Goal: Information Seeking & Learning: Check status

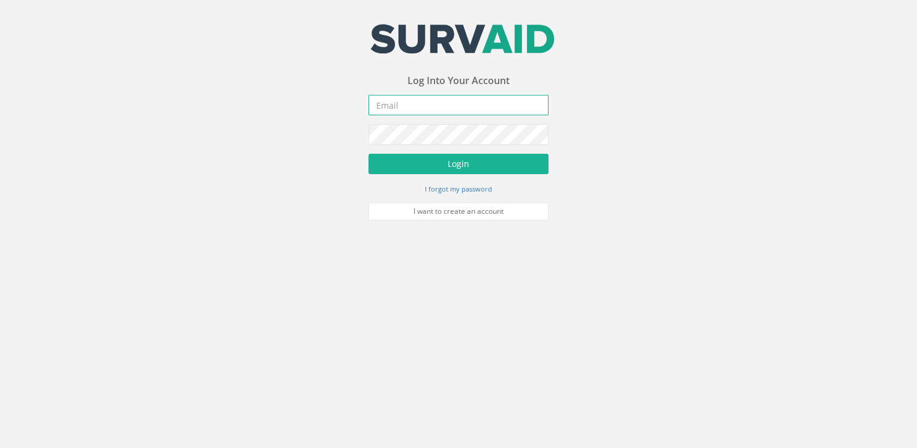
click at [407, 106] on input "email" at bounding box center [458, 105] width 180 height 20
type input "[EMAIL_ADDRESS][DOMAIN_NAME]"
click at [368, 154] on button "Login" at bounding box center [458, 164] width 180 height 20
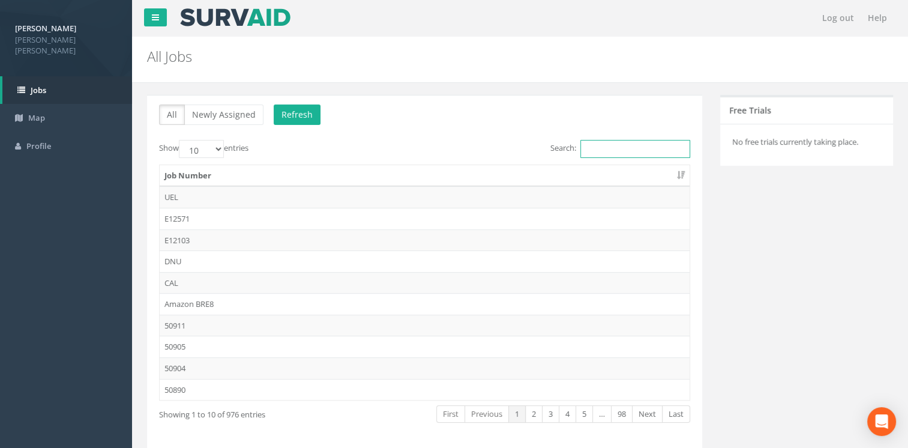
click at [617, 145] on input "Search:" at bounding box center [635, 149] width 110 height 18
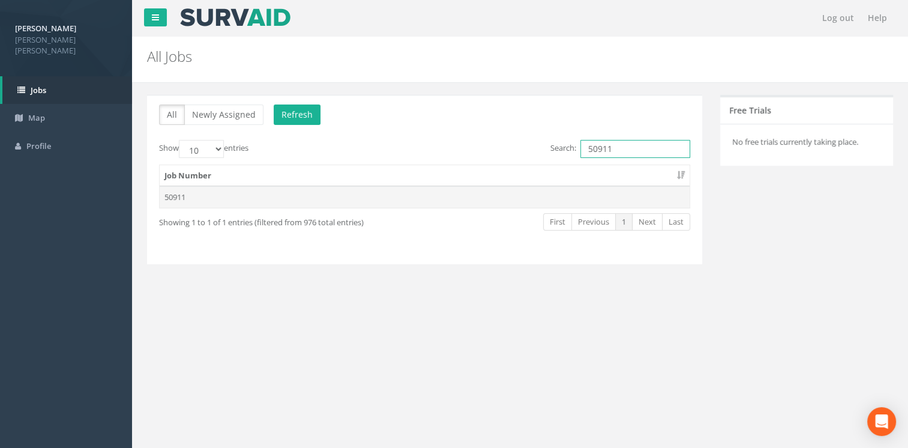
type input "50911"
click at [179, 194] on td "50911" at bounding box center [425, 197] width 530 height 22
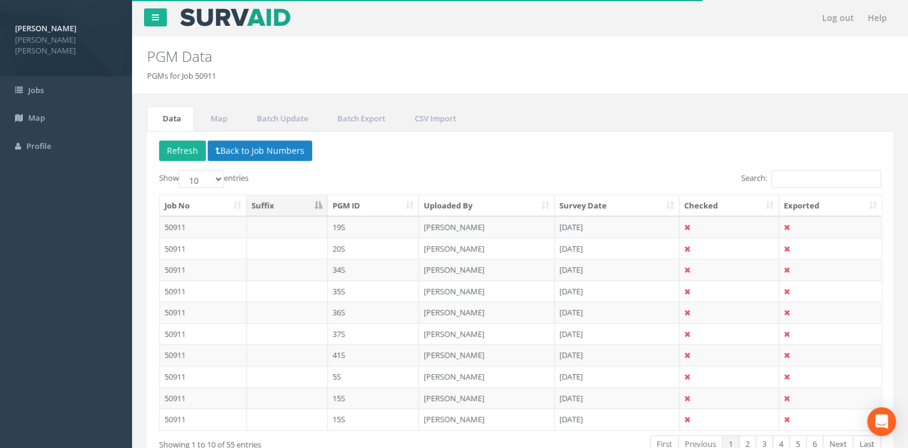
click at [410, 202] on th "PGM ID" at bounding box center [374, 206] width 92 height 22
click at [195, 224] on td "50911" at bounding box center [203, 227] width 87 height 22
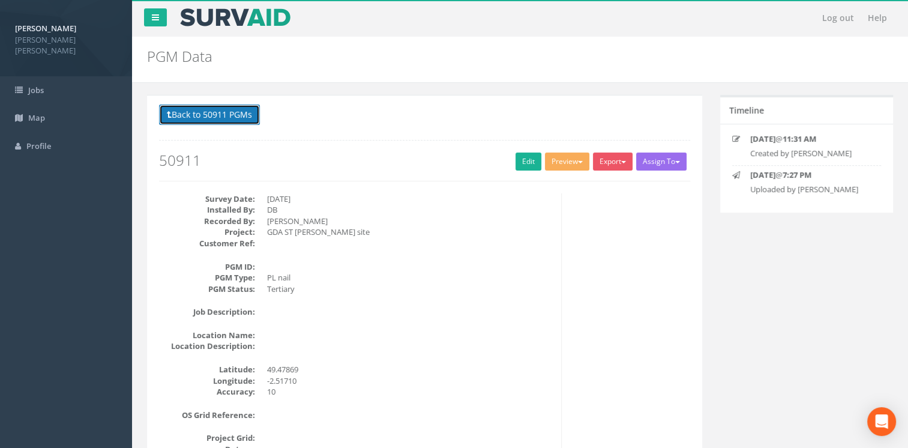
click at [189, 110] on button "Back to 50911 PGMs" at bounding box center [209, 114] width 101 height 20
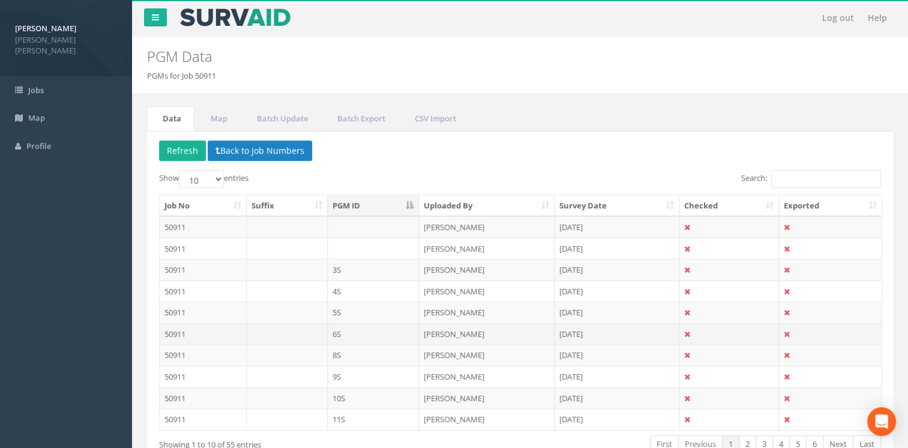
click at [347, 333] on td "6S" at bounding box center [374, 334] width 92 height 22
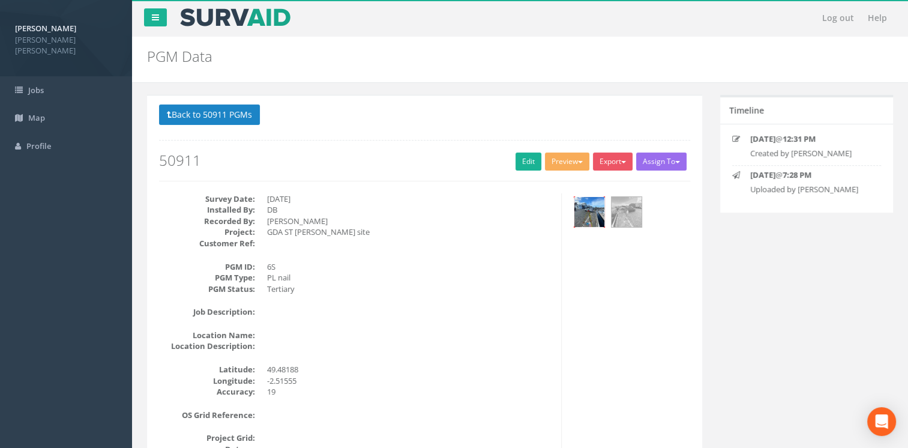
click at [582, 205] on img at bounding box center [589, 212] width 30 height 30
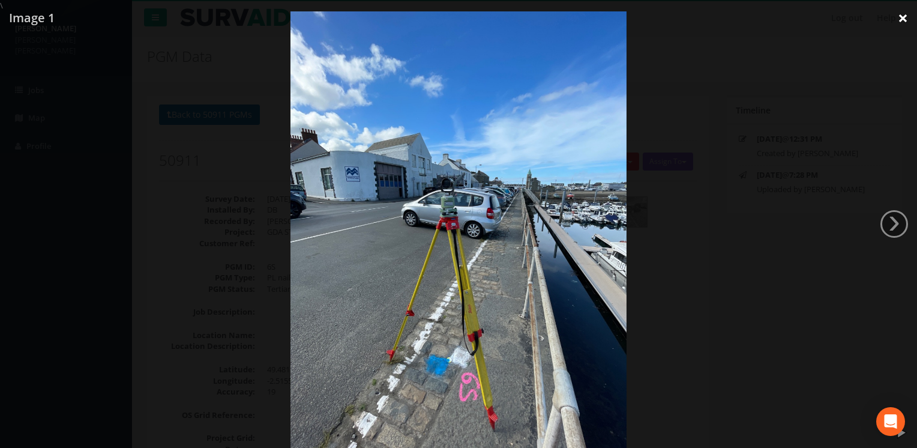
click at [906, 19] on link "×" at bounding box center [903, 18] width 28 height 36
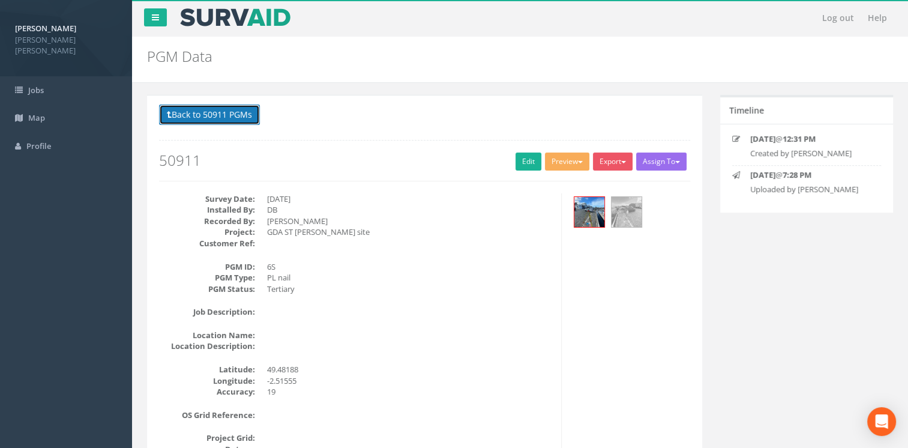
click at [184, 110] on button "Back to 50911 PGMs" at bounding box center [209, 114] width 101 height 20
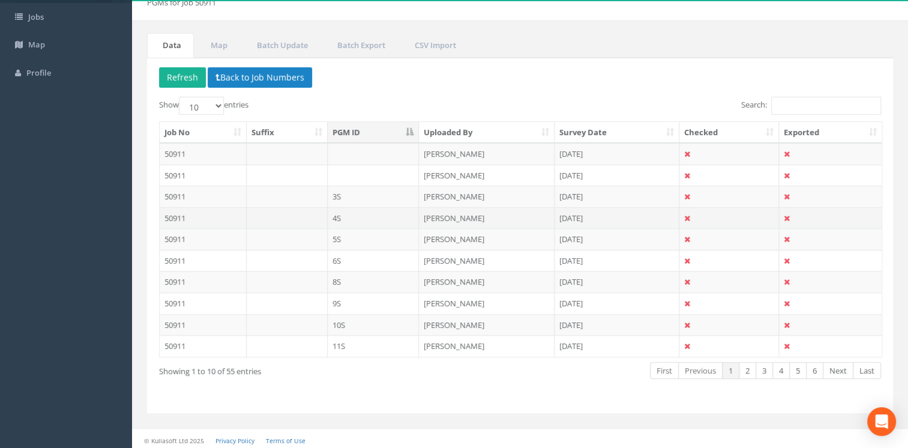
scroll to position [74, 0]
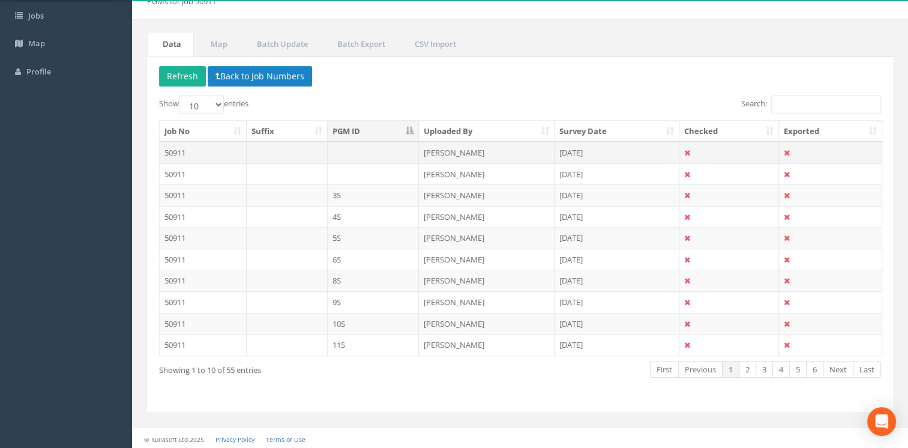
click at [219, 150] on td "50911" at bounding box center [203, 153] width 87 height 22
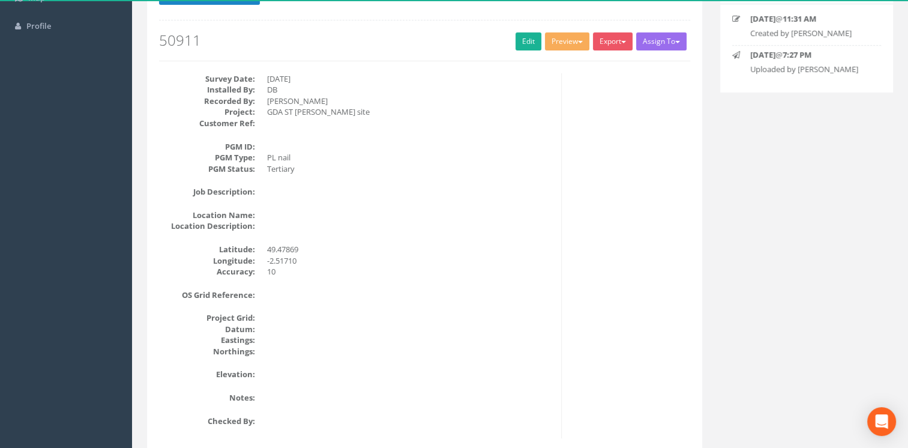
scroll to position [0, 0]
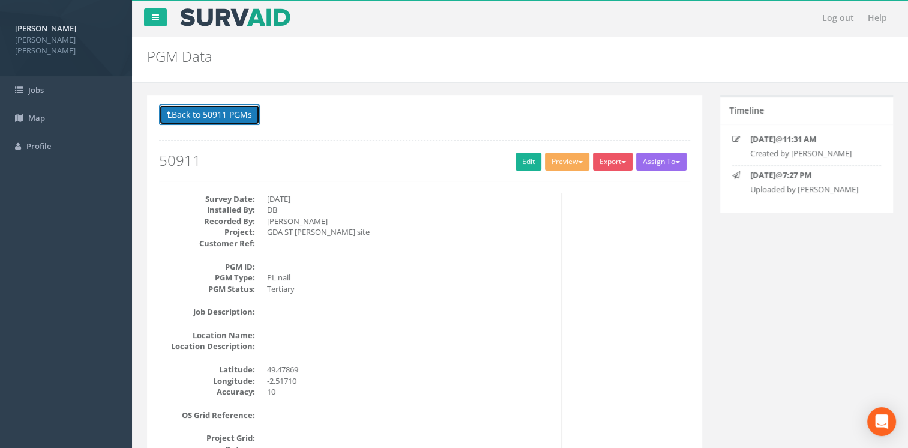
click at [168, 113] on icon at bounding box center [169, 114] width 5 height 8
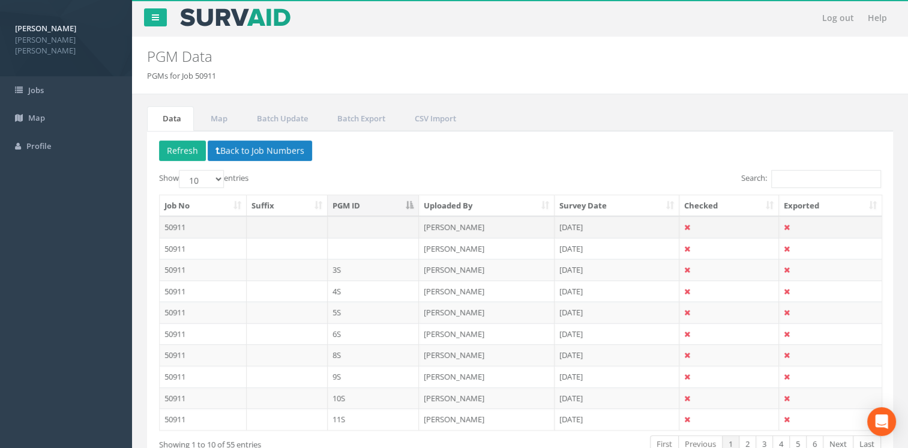
drag, startPoint x: 218, startPoint y: 224, endPoint x: 205, endPoint y: 222, distance: 14.0
click at [205, 222] on td "50911" at bounding box center [203, 227] width 87 height 22
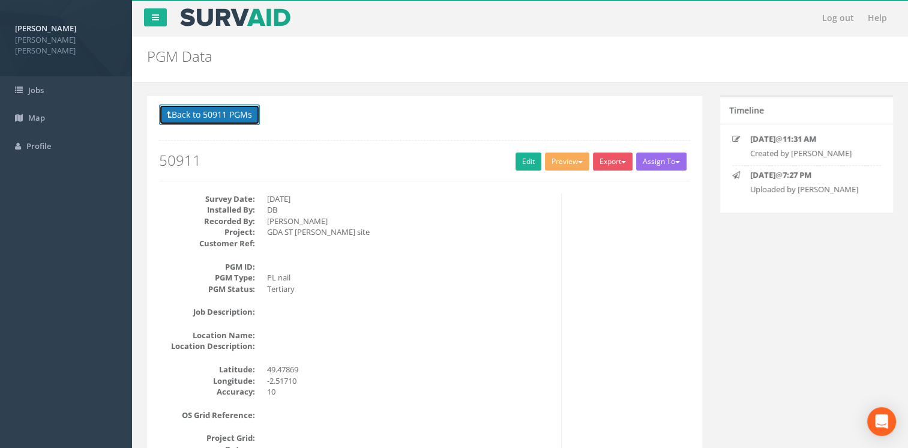
click at [193, 115] on button "Back to 50911 PGMs" at bounding box center [209, 114] width 101 height 20
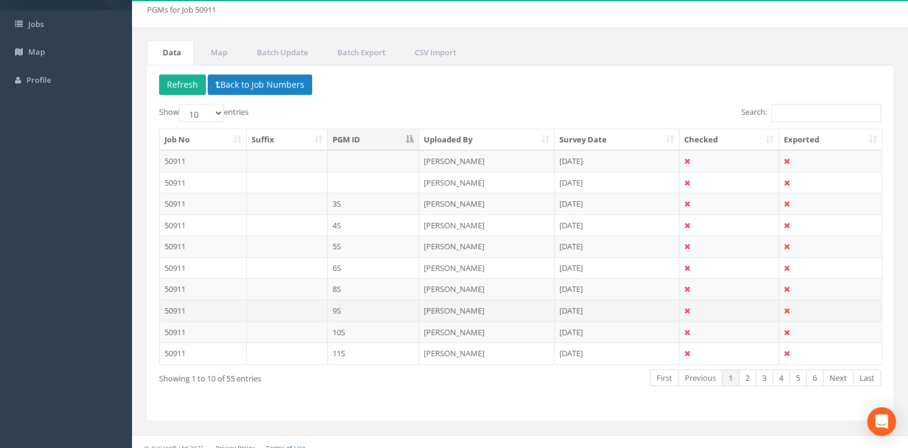
scroll to position [74, 0]
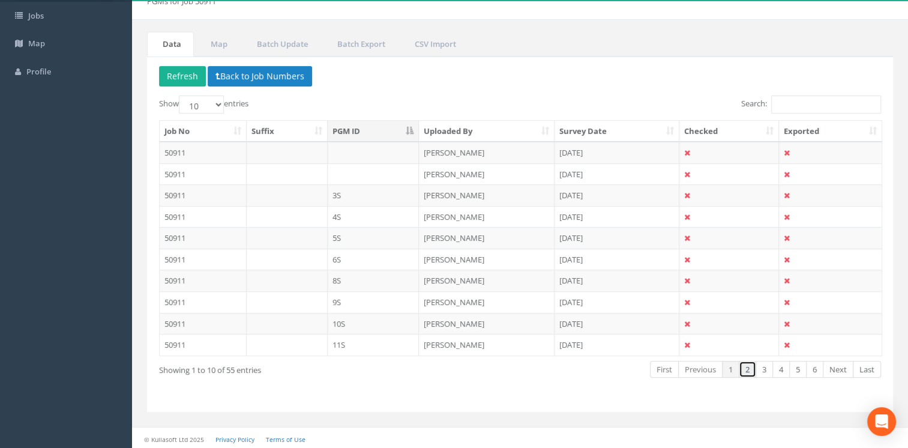
click at [748, 368] on link "2" at bounding box center [747, 369] width 17 height 17
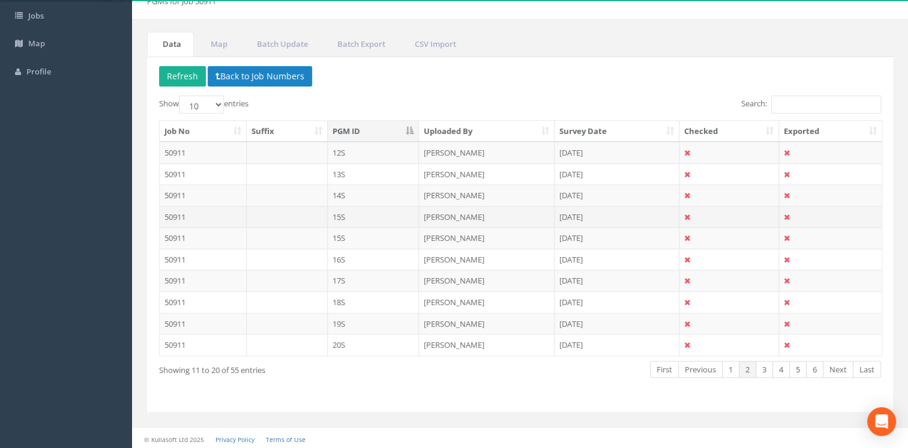
click at [354, 212] on td "15S" at bounding box center [374, 217] width 92 height 22
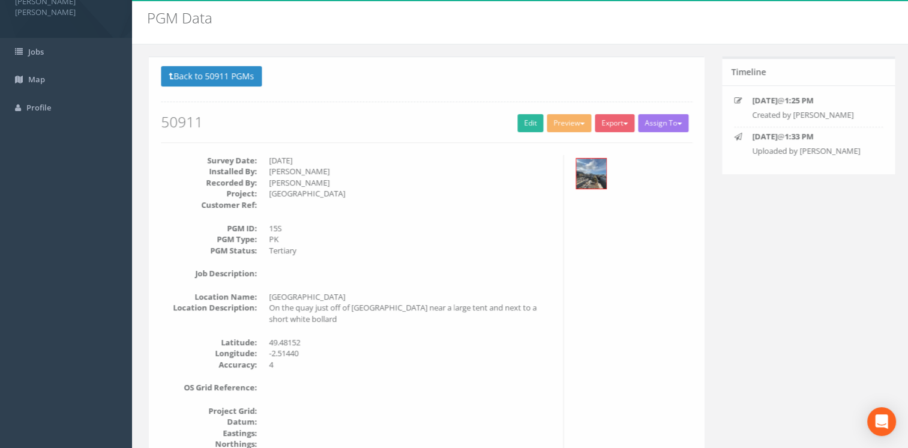
scroll to position [0, 0]
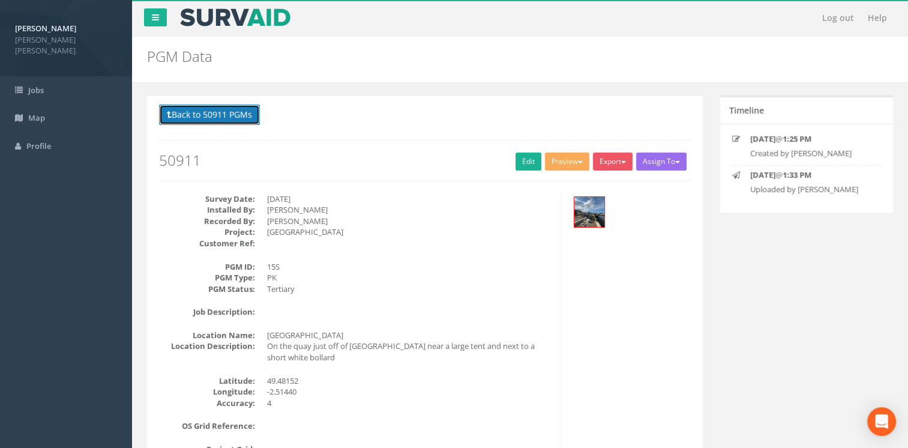
click at [181, 116] on button "Back to 50911 PGMs" at bounding box center [209, 114] width 101 height 20
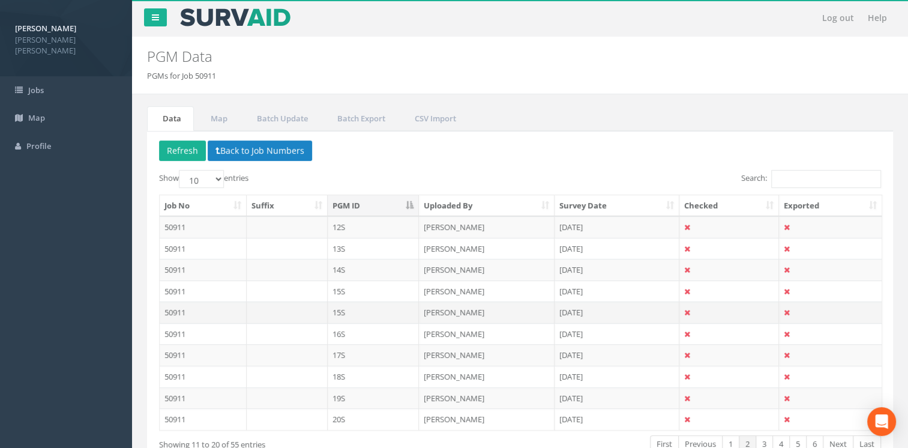
click at [358, 310] on td "15S" at bounding box center [374, 312] width 92 height 22
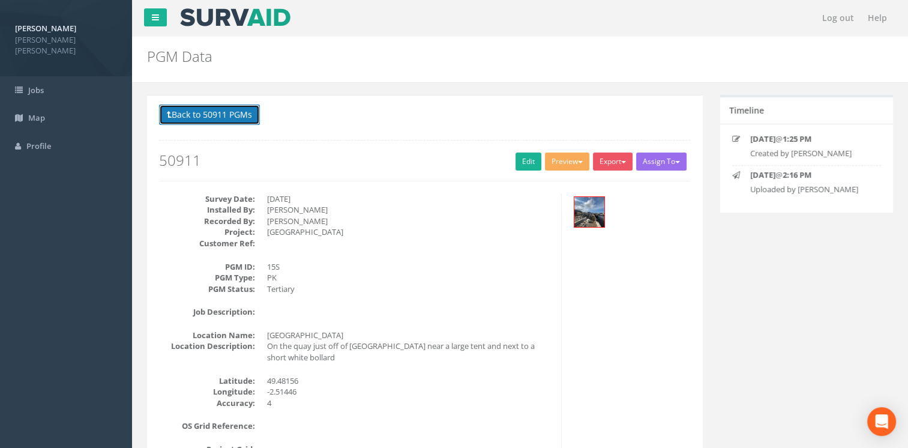
click at [173, 115] on button "Back to 50911 PGMs" at bounding box center [209, 114] width 101 height 20
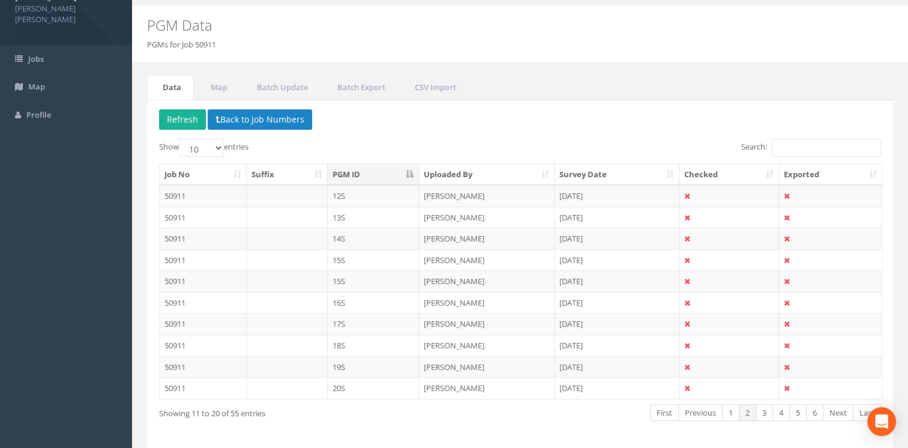
scroll to position [60, 0]
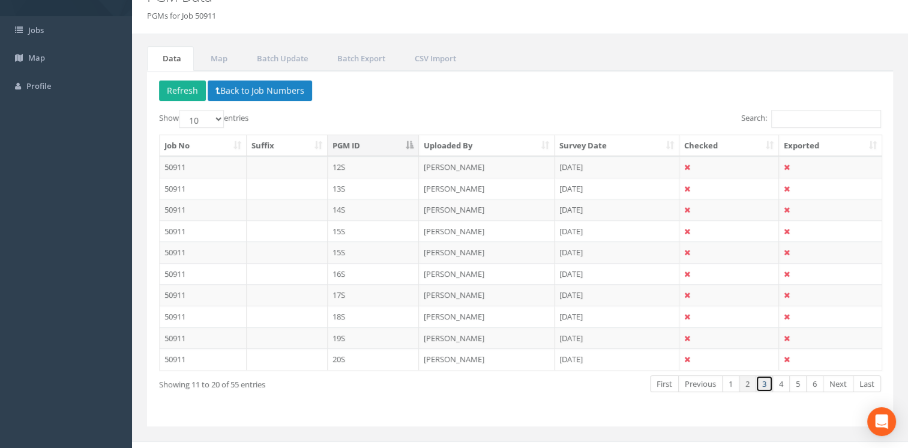
click at [767, 385] on link "3" at bounding box center [764, 383] width 17 height 17
click at [747, 380] on link "2" at bounding box center [747, 383] width 17 height 17
click at [765, 386] on link "3" at bounding box center [764, 383] width 17 height 17
click at [783, 381] on link "4" at bounding box center [780, 383] width 17 height 17
click at [798, 384] on link "5" at bounding box center [797, 383] width 17 height 17
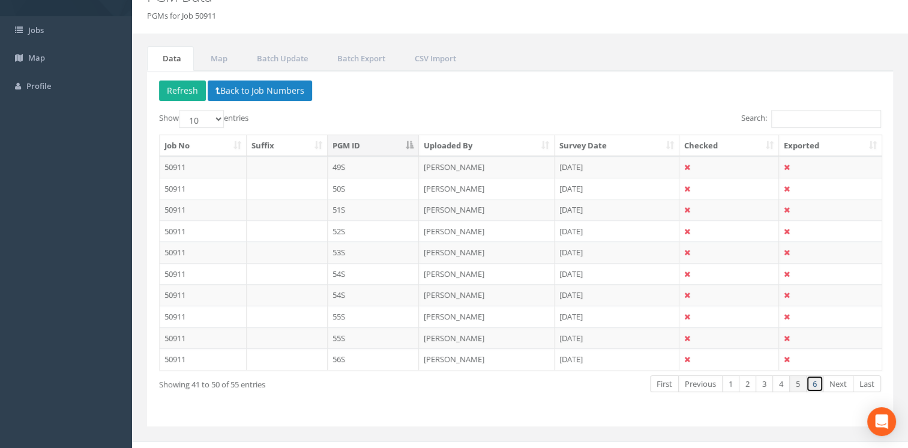
drag, startPoint x: 814, startPoint y: 378, endPoint x: 789, endPoint y: 361, distance: 30.1
click at [813, 378] on link "6" at bounding box center [814, 383] width 17 height 17
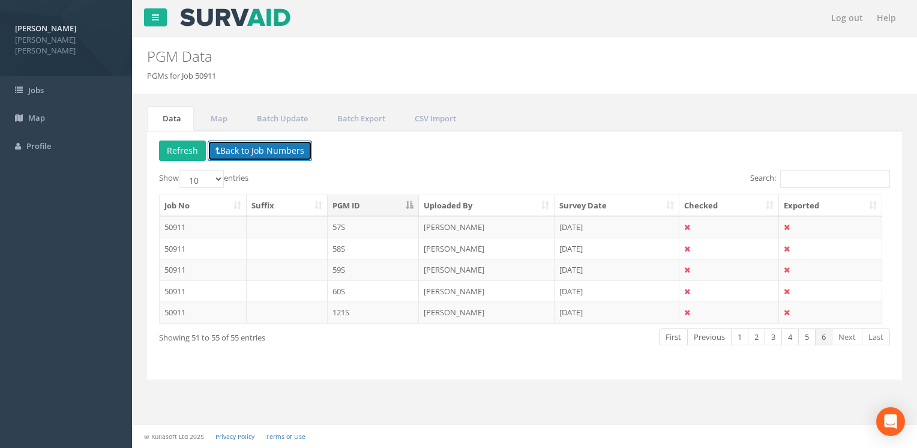
click at [233, 146] on button "Back to Job Numbers" at bounding box center [260, 150] width 104 height 20
